Goal: Task Accomplishment & Management: Complete application form

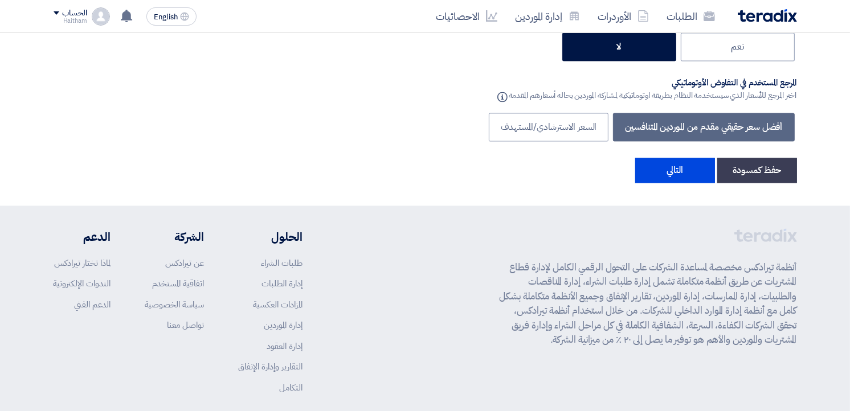
scroll to position [2132, 0]
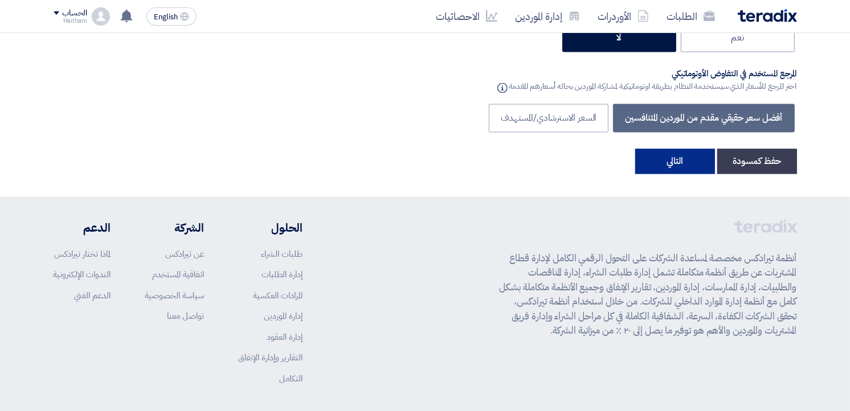
click at [686, 173] on button "التالي" at bounding box center [675, 161] width 80 height 25
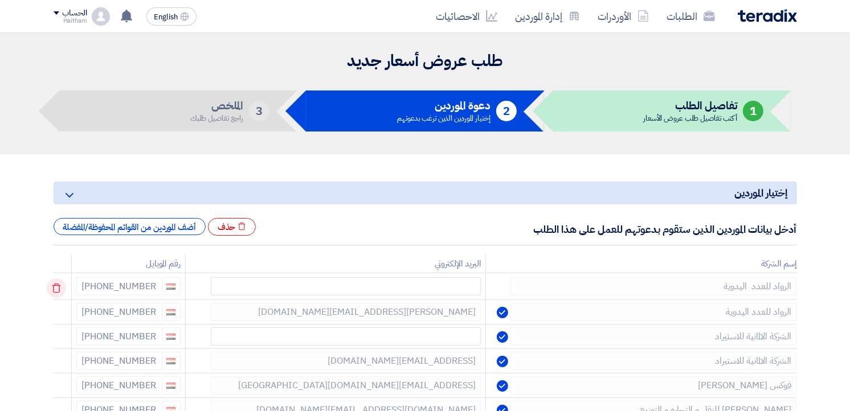
click at [60, 292] on icon at bounding box center [56, 288] width 19 height 19
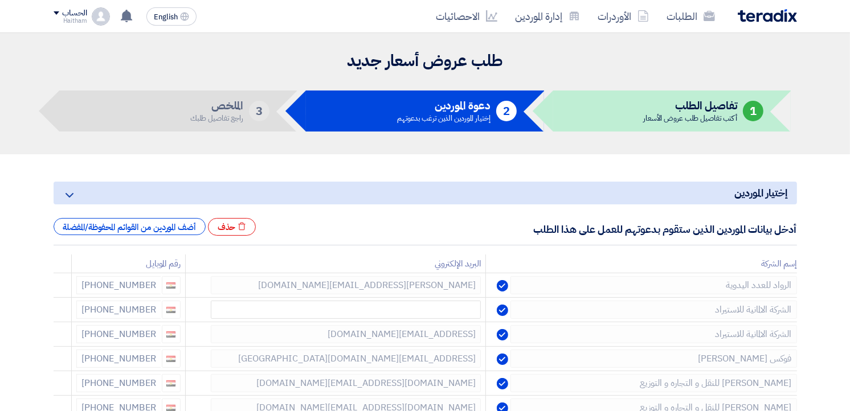
click at [0, 0] on icon at bounding box center [0, 0] width 0 height 0
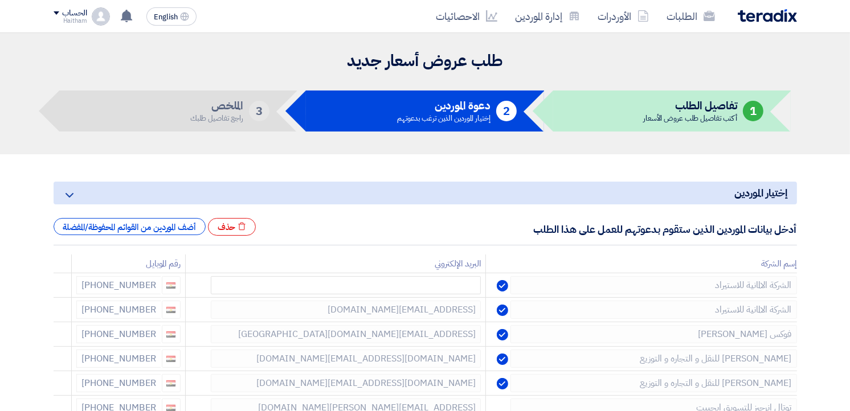
click at [0, 0] on icon at bounding box center [0, 0] width 0 height 0
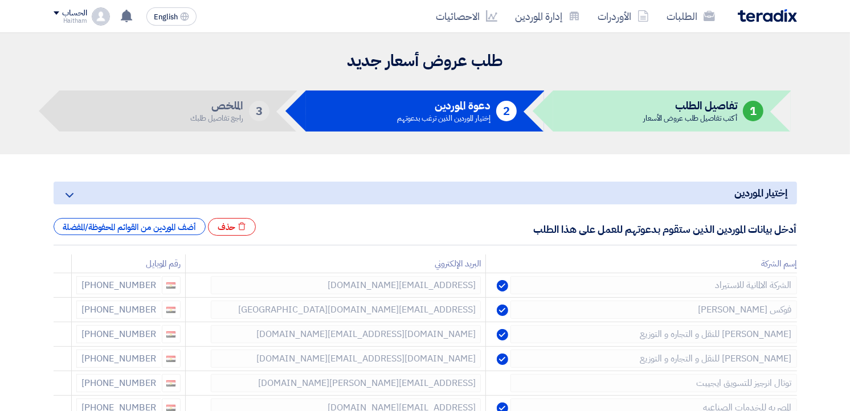
click at [0, 0] on icon at bounding box center [0, 0] width 0 height 0
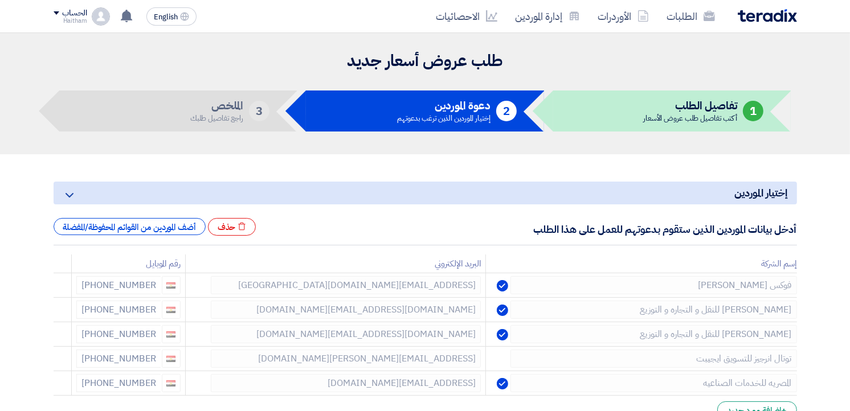
click at [0, 0] on icon at bounding box center [0, 0] width 0 height 0
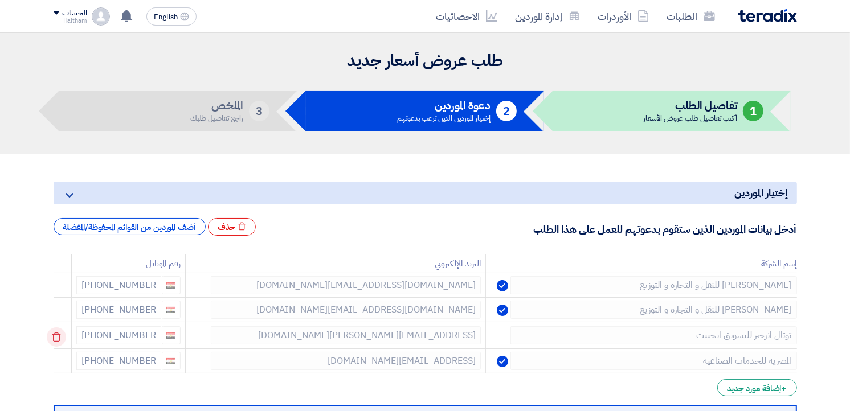
click at [66, 337] on icon at bounding box center [56, 336] width 19 height 19
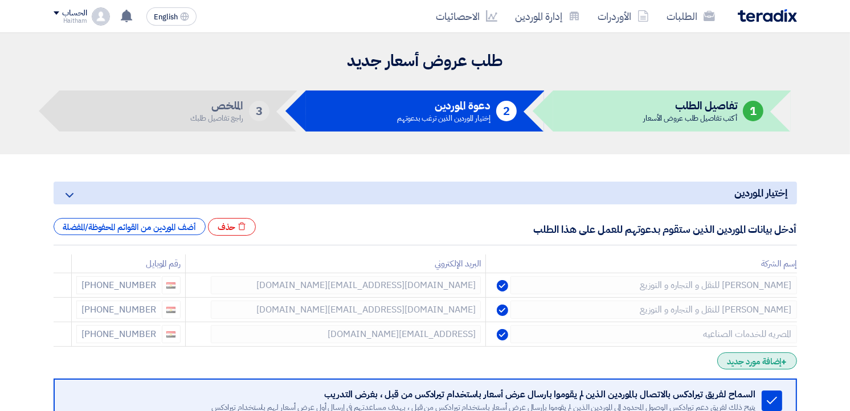
click at [736, 361] on div "+ إضافة مورد جديد" at bounding box center [756, 361] width 79 height 17
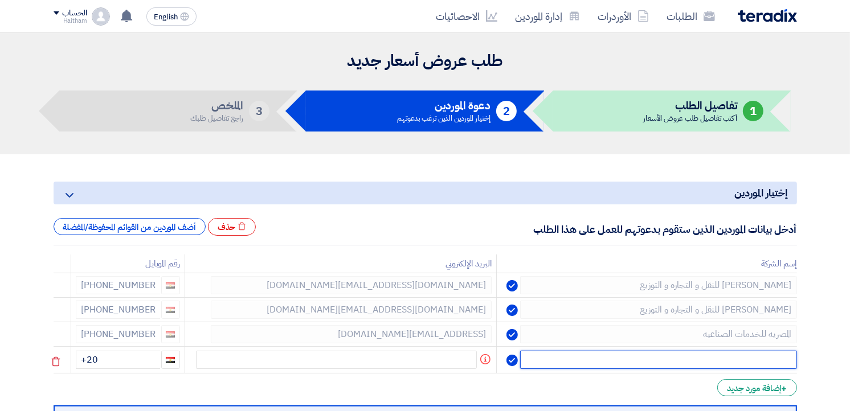
click at [732, 355] on input "text" at bounding box center [658, 360] width 276 height 18
type input "موبيلتى"
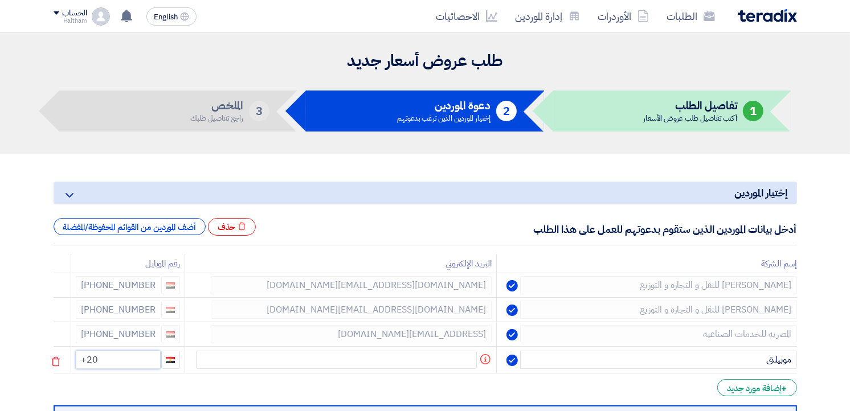
click at [140, 365] on input "+20" at bounding box center [118, 360] width 84 height 18
type input "[PHONE_NUMBER]"
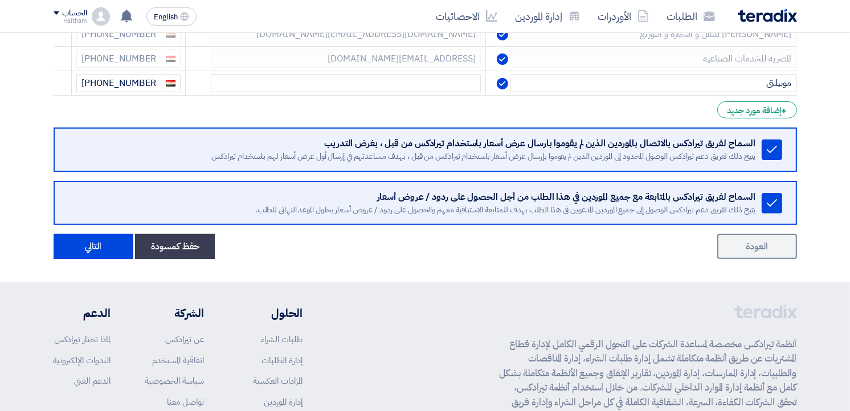
scroll to position [298, 0]
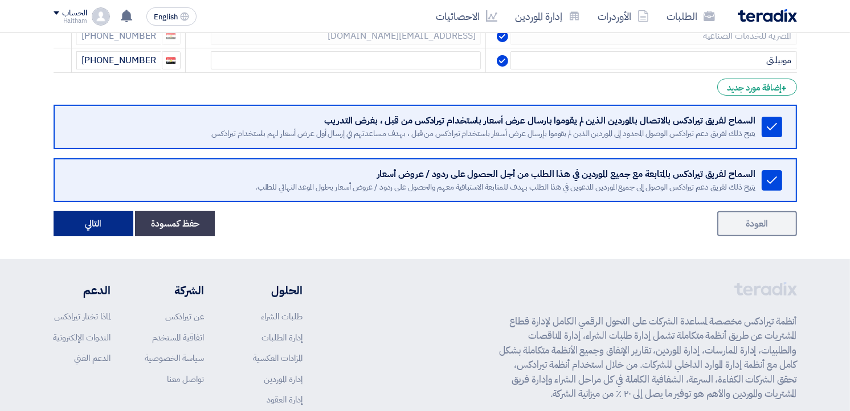
click at [84, 228] on button "التالي" at bounding box center [94, 223] width 80 height 25
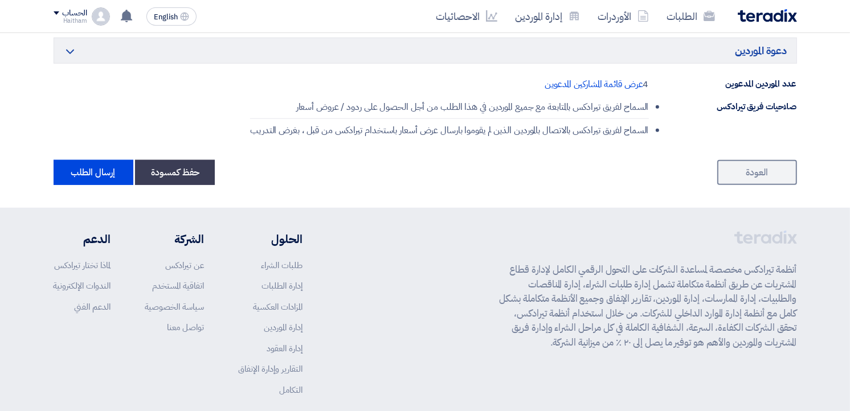
scroll to position [834, 0]
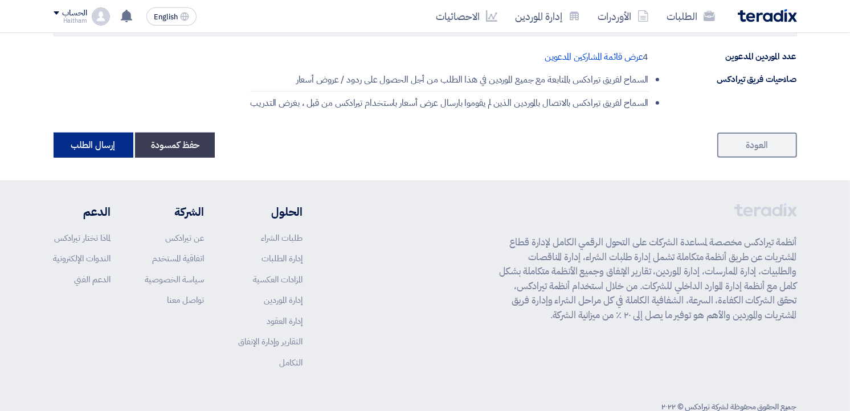
click at [99, 145] on button "إرسال الطلب" at bounding box center [94, 145] width 80 height 25
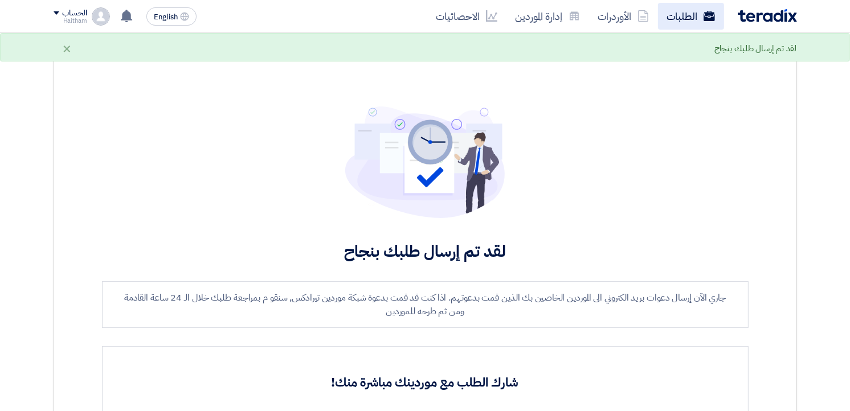
click at [697, 12] on link "الطلبات" at bounding box center [691, 16] width 66 height 27
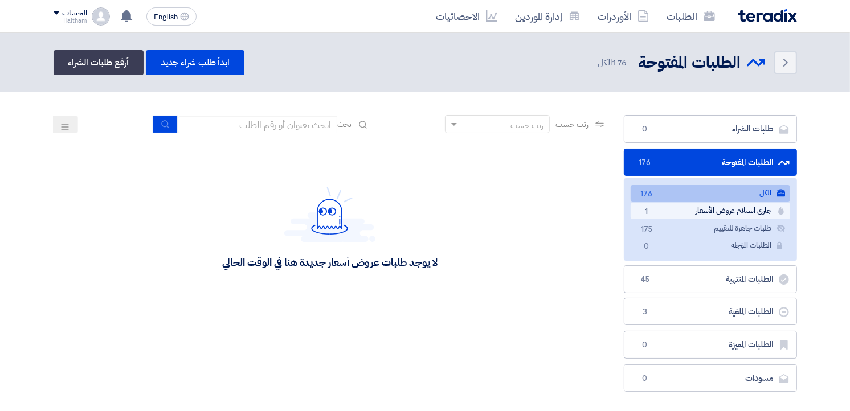
click at [656, 205] on link "جاري استلام عروض الأسعار جاري استلام عروض الأسعار 1" at bounding box center [709, 211] width 159 height 17
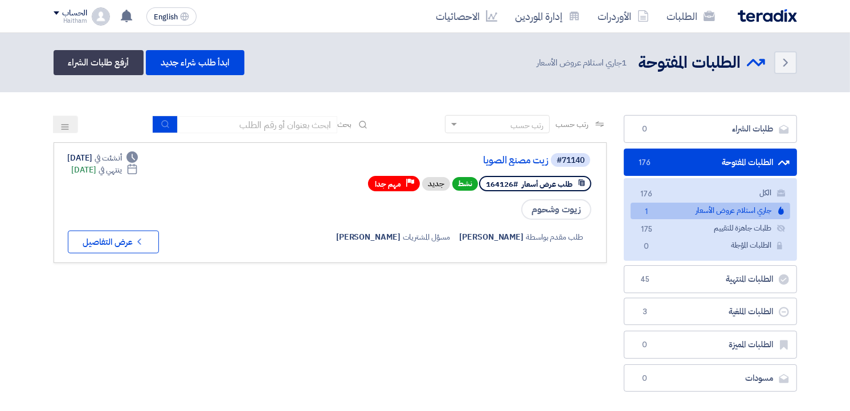
click at [845, 101] on section "طلبات الشراء طلبات الشراء 0 الطلبات المفتوحة الطلبات المفتوحة 176 الكل الكل 176…" at bounding box center [425, 256] width 850 height 328
